Goal: Task Accomplishment & Management: Manage account settings

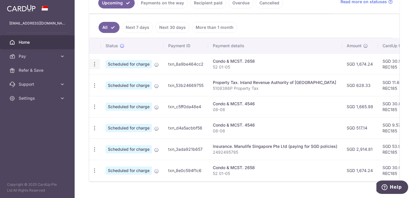
click at [93, 65] on icon "button" at bounding box center [94, 64] width 6 height 6
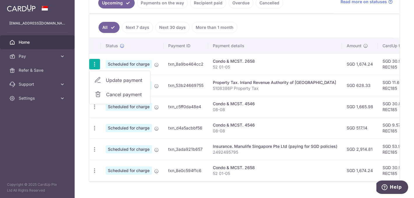
click at [107, 80] on span "Update payment" at bounding box center [126, 80] width 40 height 7
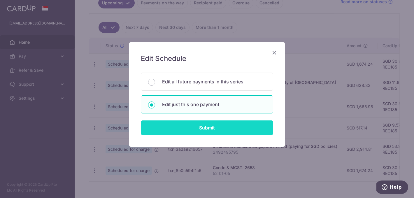
click at [181, 124] on input "Submit" at bounding box center [207, 127] width 132 height 15
radio input "true"
type input "1,674.24"
type input "20/10/2025"
type input "52 01-05"
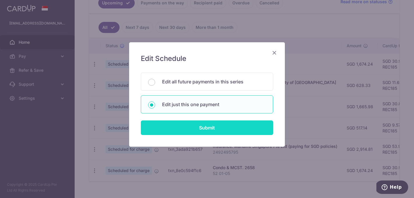
type input "REC185"
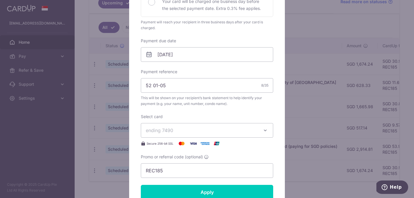
scroll to position [151, 0]
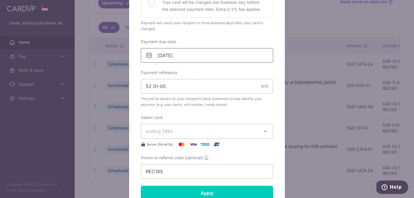
click at [194, 52] on input "20/10/2025" at bounding box center [207, 55] width 132 height 15
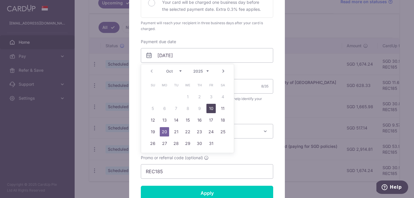
click at [213, 107] on link "10" at bounding box center [210, 108] width 9 height 9
type input "[DATE]"
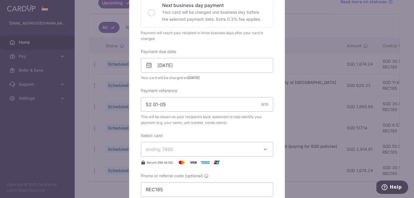
scroll to position [246, 0]
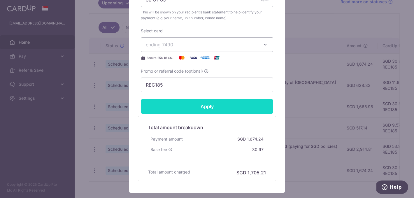
click at [206, 108] on input "Apply" at bounding box center [207, 106] width 132 height 15
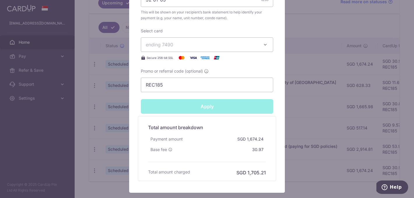
type input "Successfully Applied"
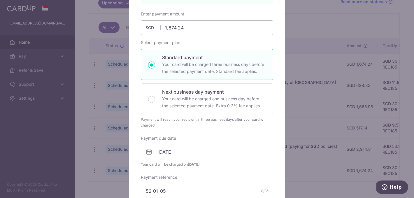
scroll to position [0, 0]
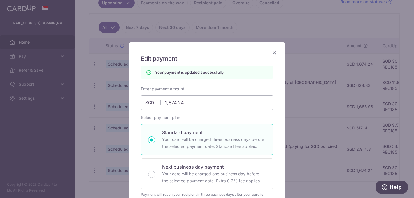
click at [272, 53] on icon "Close" at bounding box center [274, 52] width 7 height 7
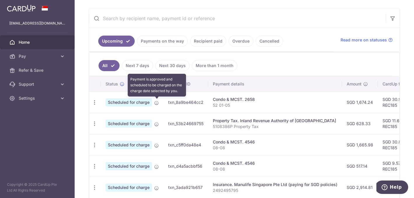
click at [156, 103] on icon at bounding box center [156, 102] width 5 height 5
